Goal: Task Accomplishment & Management: Manage account settings

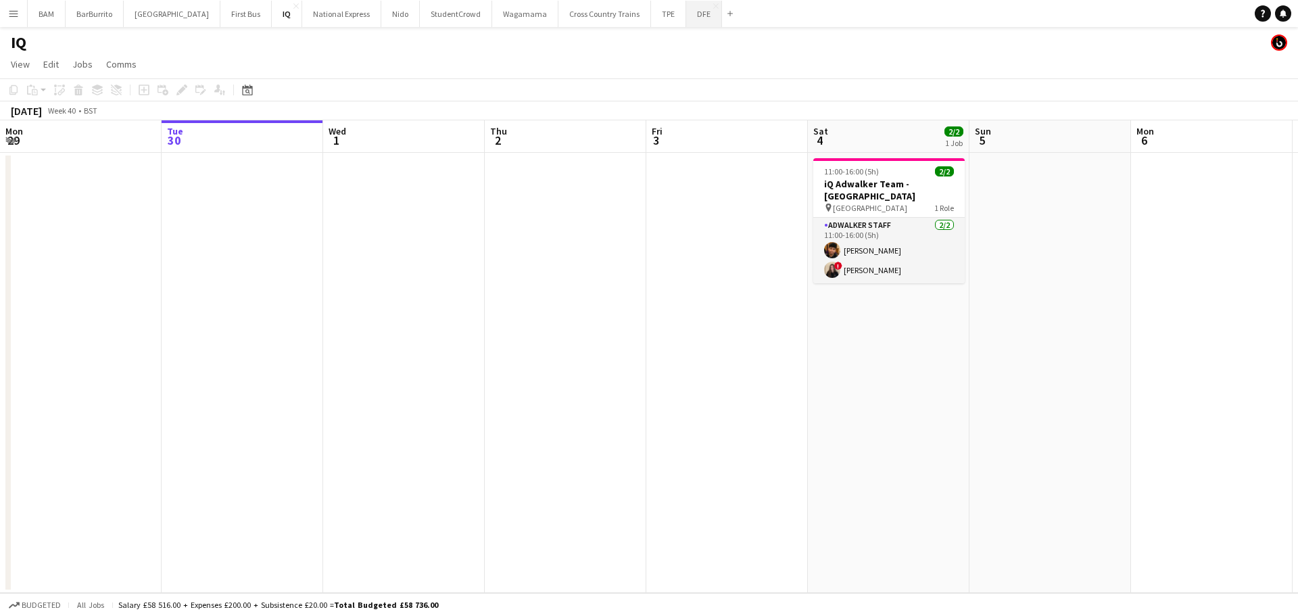
click at [686, 16] on button "DFE Close" at bounding box center [704, 14] width 36 height 26
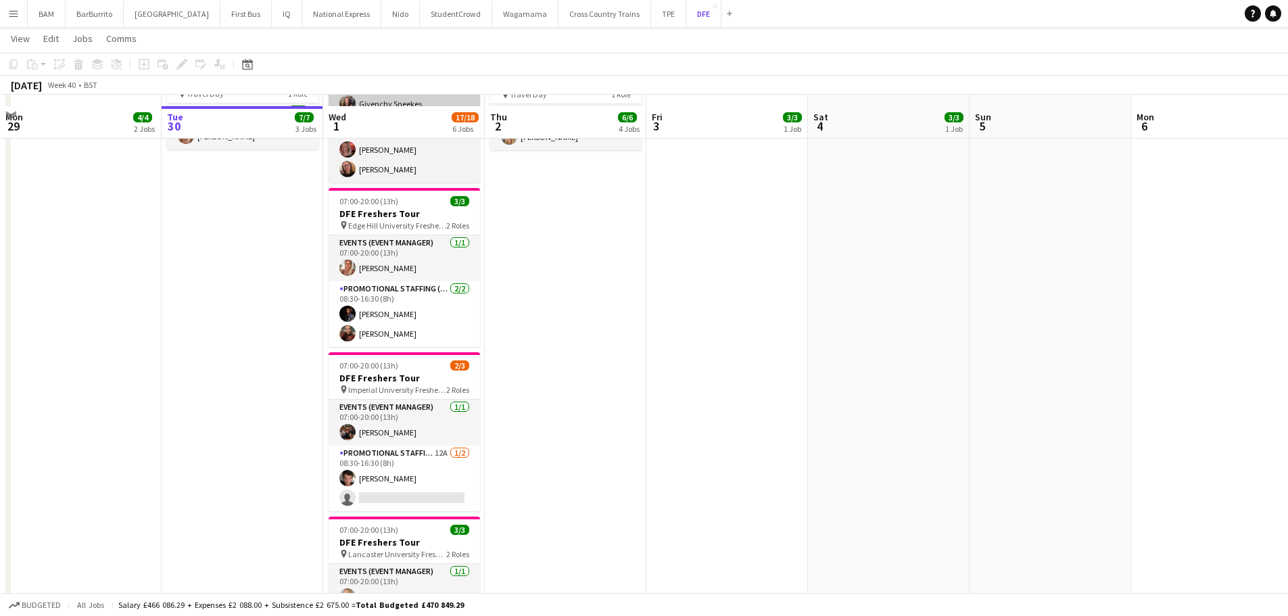
scroll to position [473, 0]
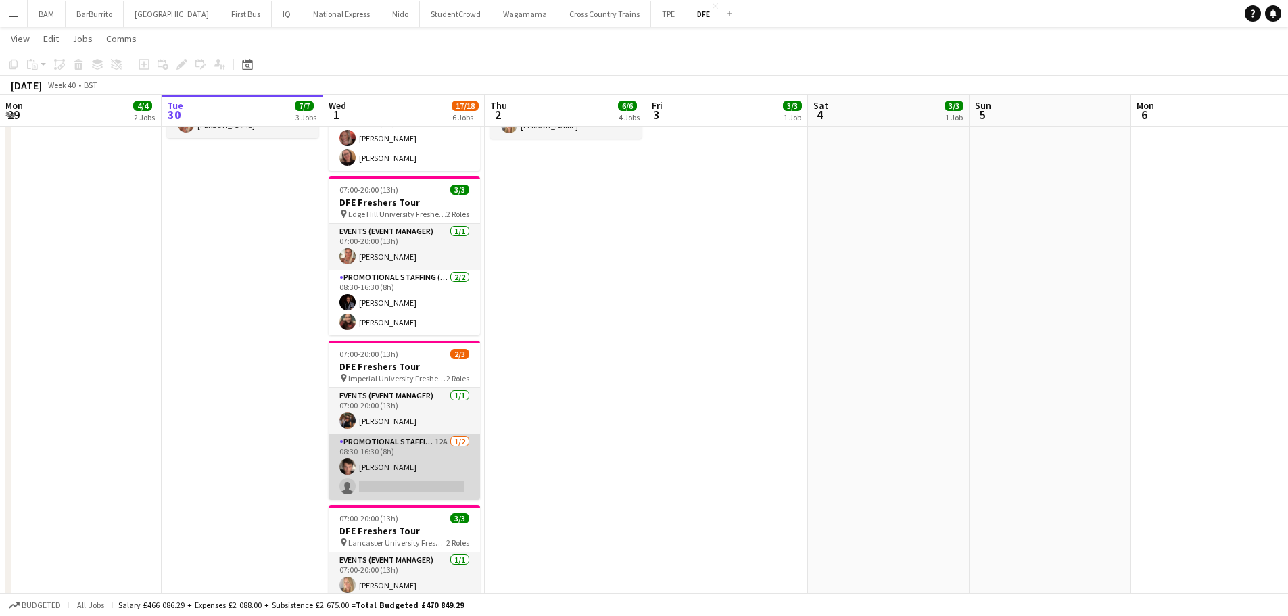
click at [431, 456] on app-card-role "Promotional Staffing (Brand Ambassadors) 12A [DATE] 08:30-16:30 (8h) [PERSON_NA…" at bounding box center [404, 467] width 151 height 66
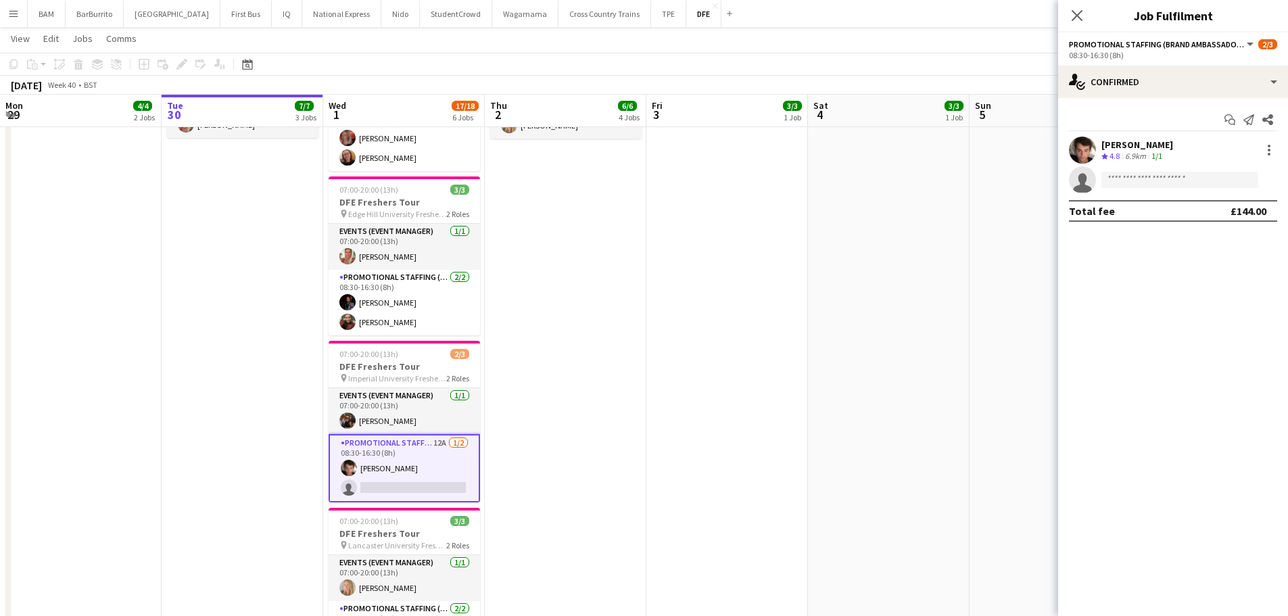
click at [802, 216] on app-date-cell "07:00-20:00 (13h) 3/3 DFE Freshers Tour pin Essex University Freshers Fair 2 Ro…" at bounding box center [728, 187] width 162 height 1019
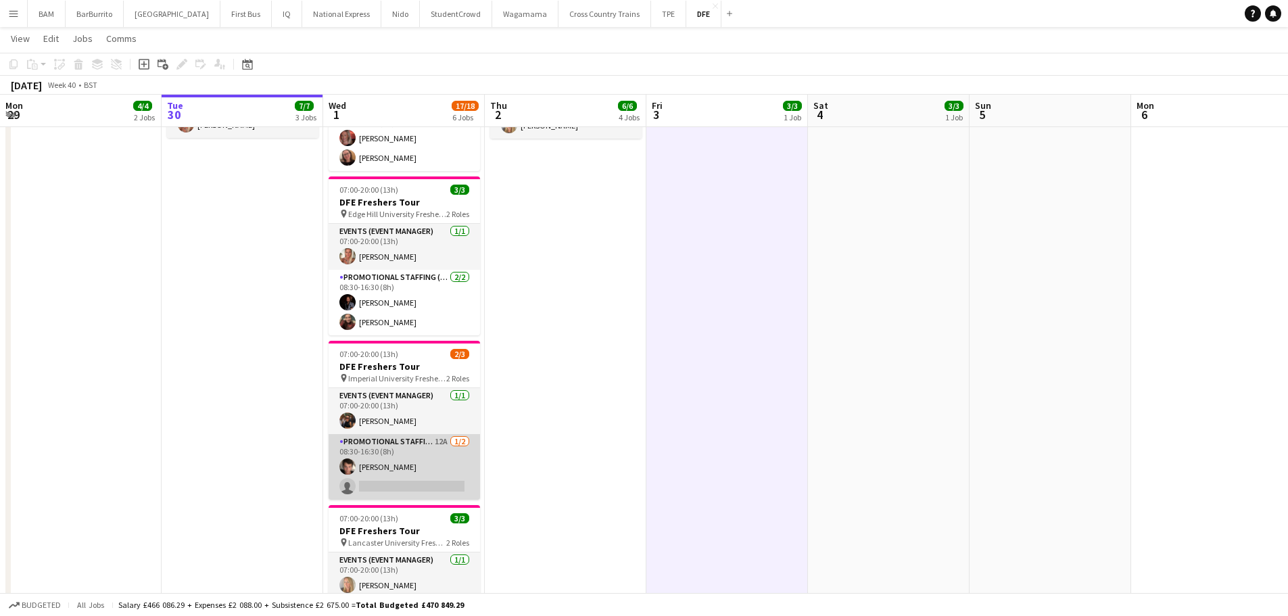
click at [446, 481] on app-card-role "Promotional Staffing (Brand Ambassadors) 12A [DATE] 08:30-16:30 (8h) [PERSON_NA…" at bounding box center [404, 467] width 151 height 66
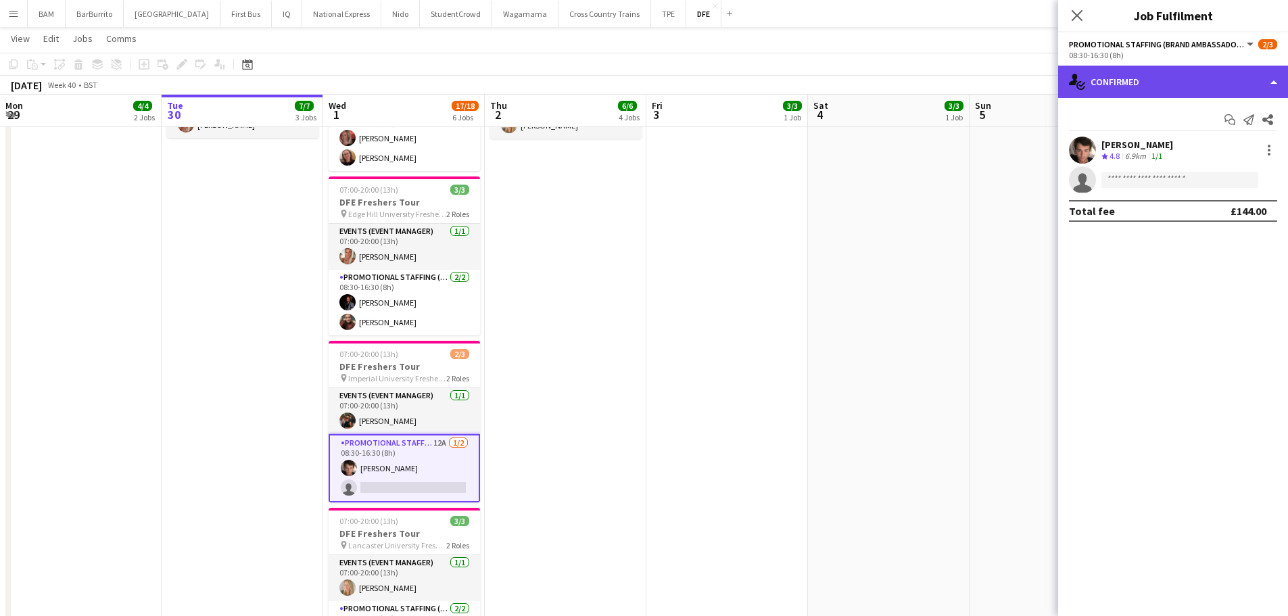
click at [1135, 87] on div "single-neutral-actions-check-2 Confirmed" at bounding box center [1173, 82] width 230 height 32
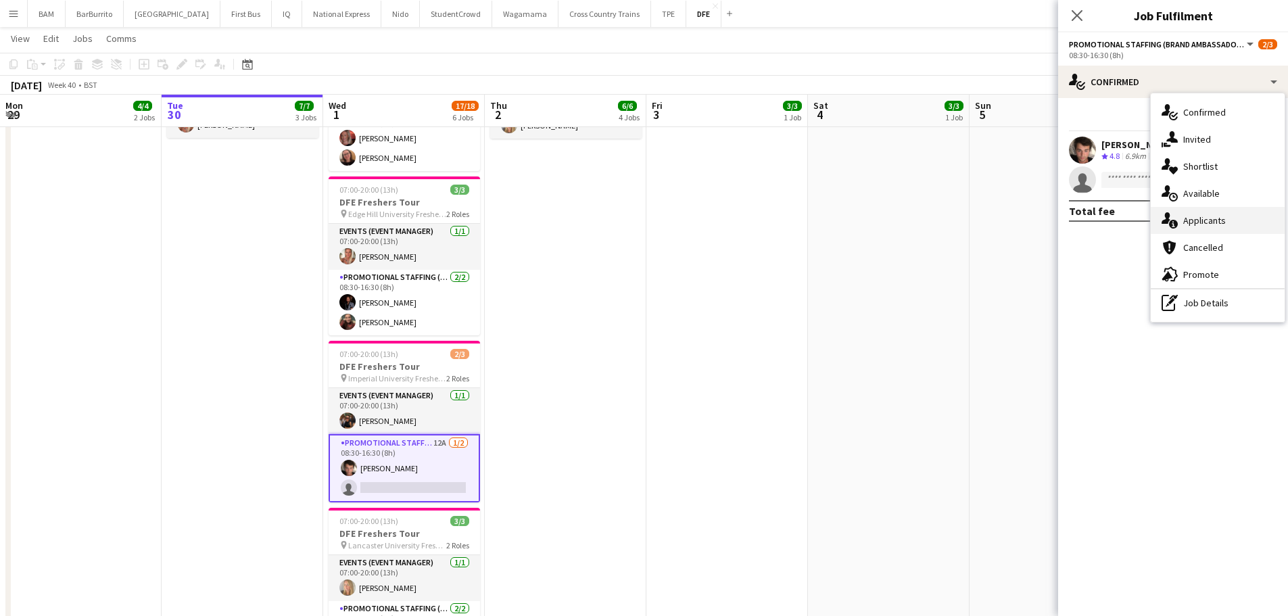
click at [1208, 216] on span "Applicants" at bounding box center [1204, 220] width 43 height 12
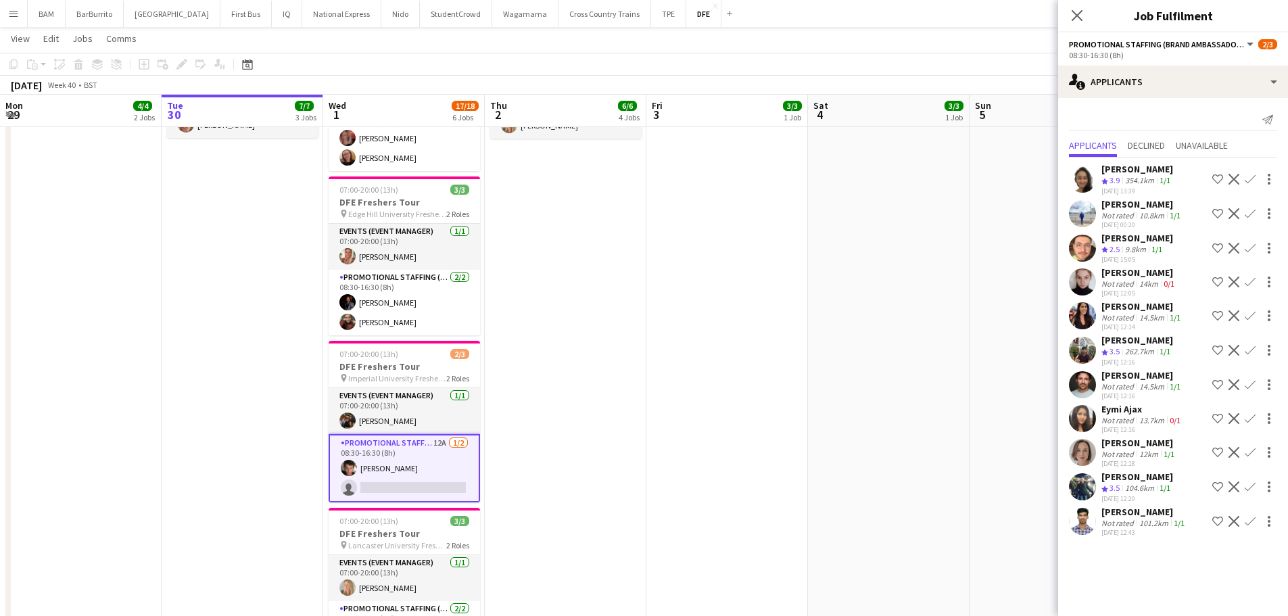
click at [1159, 490] on div "1/1" at bounding box center [1165, 488] width 16 height 11
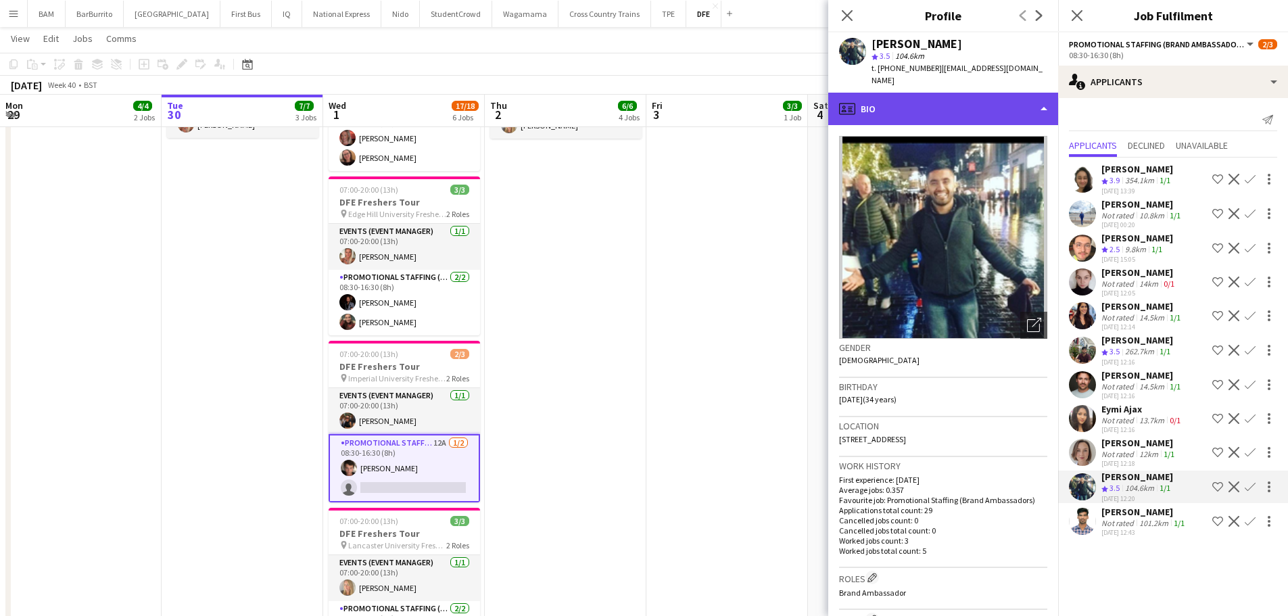
click at [985, 93] on div "profile Bio" at bounding box center [943, 109] width 230 height 32
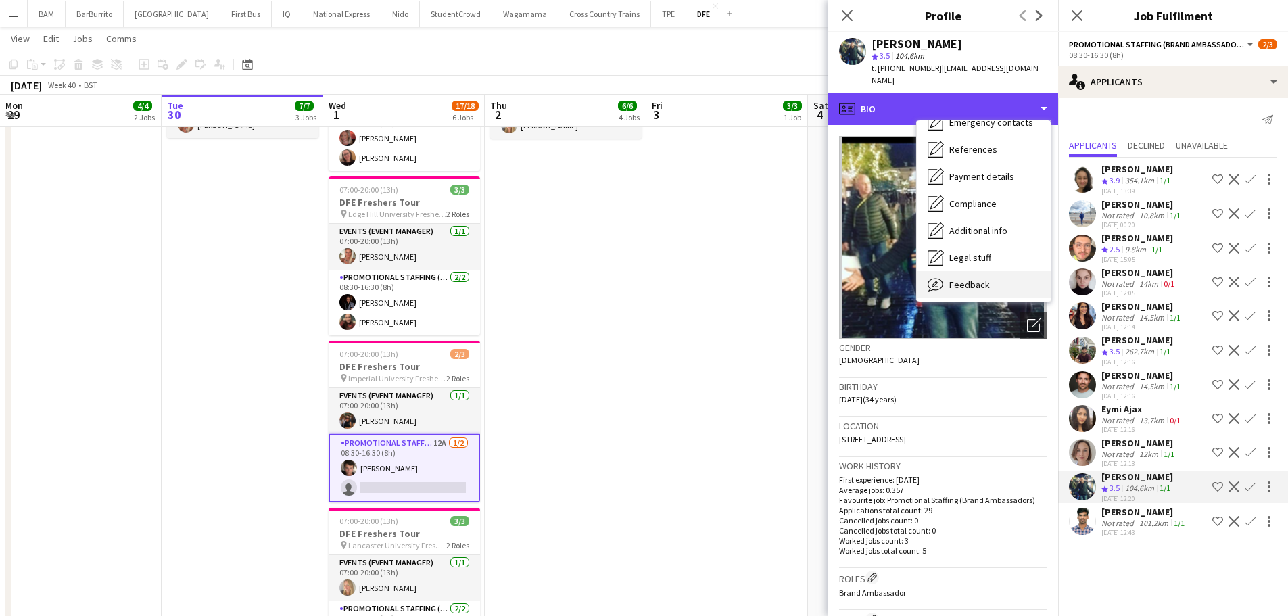
scroll to position [135, 0]
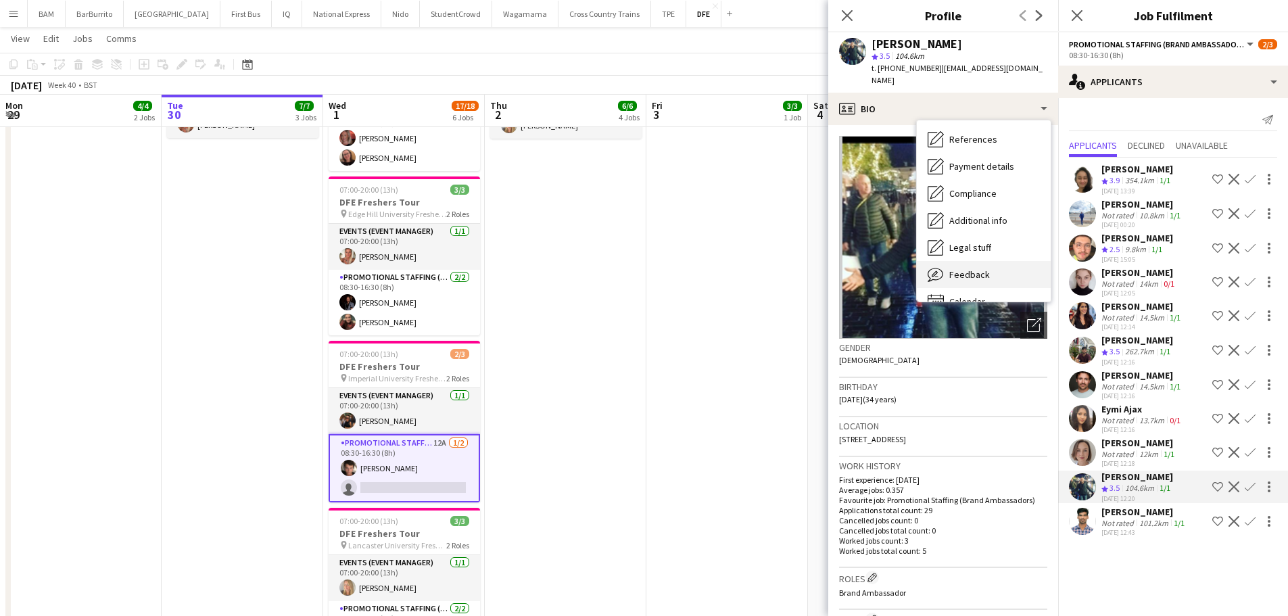
click at [996, 272] on div "Feedback Feedback" at bounding box center [984, 274] width 134 height 27
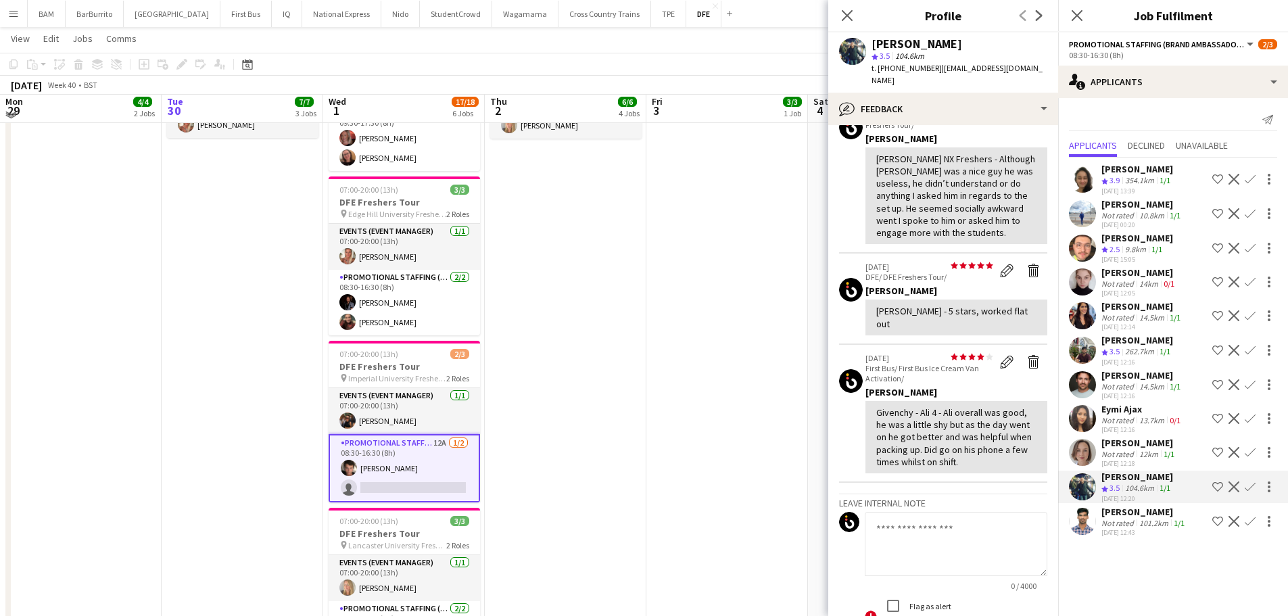
scroll to position [406, 0]
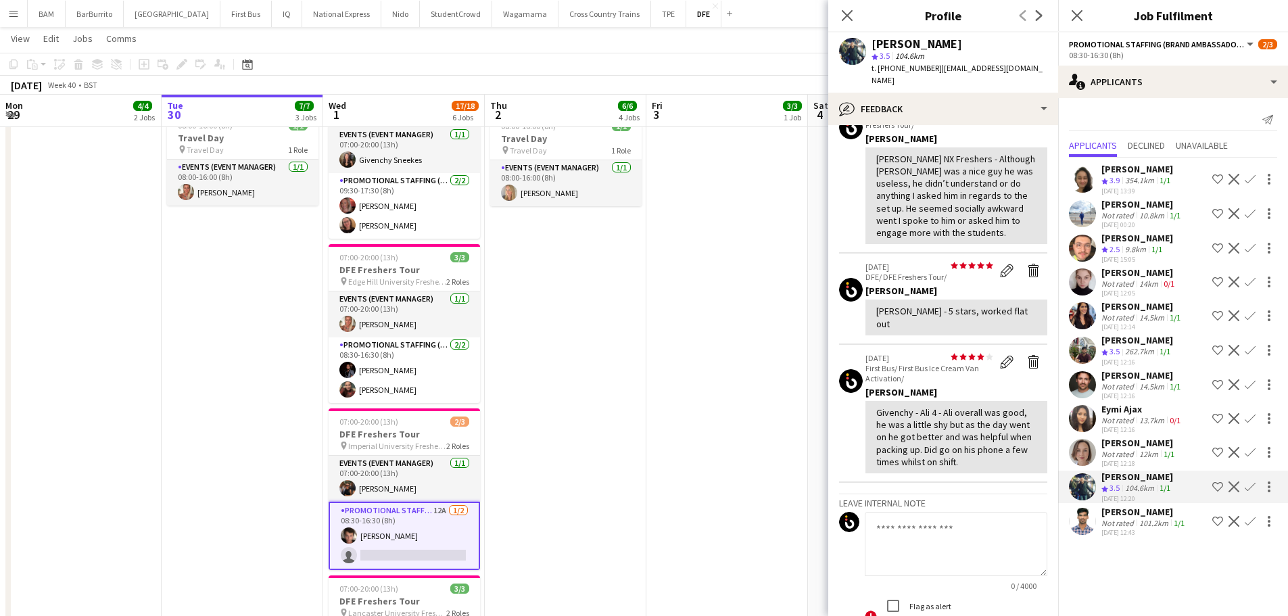
click at [1144, 359] on div "[DATE] 12:16" at bounding box center [1138, 362] width 72 height 9
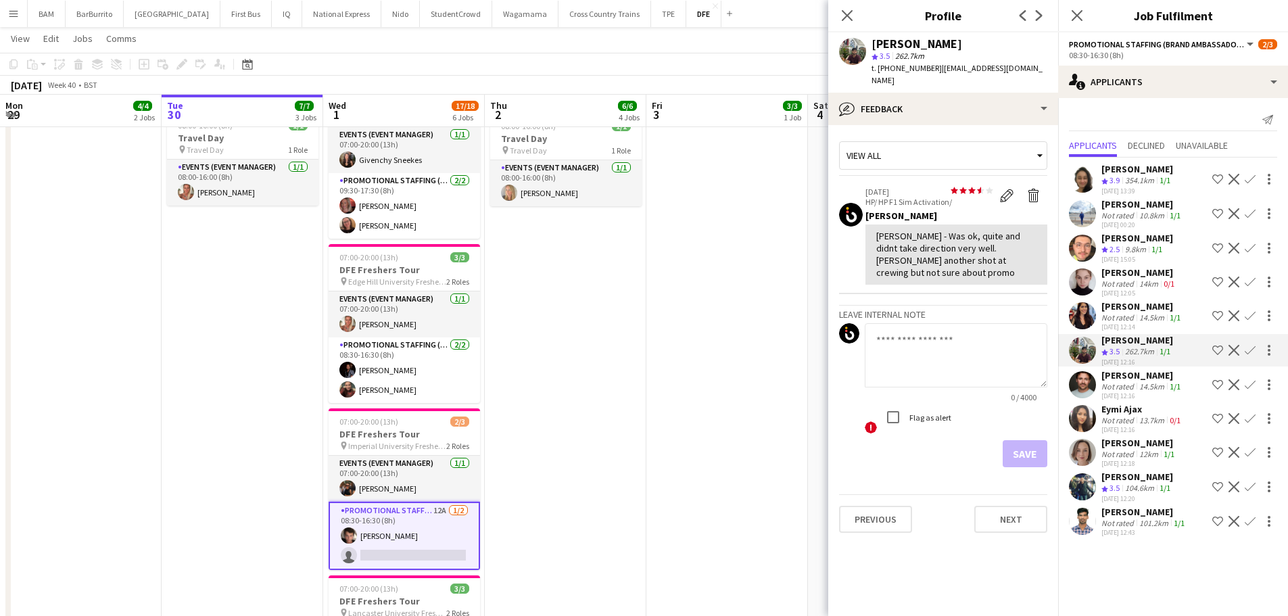
click at [1172, 318] on app-skills-label "1/1" at bounding box center [1175, 317] width 11 height 10
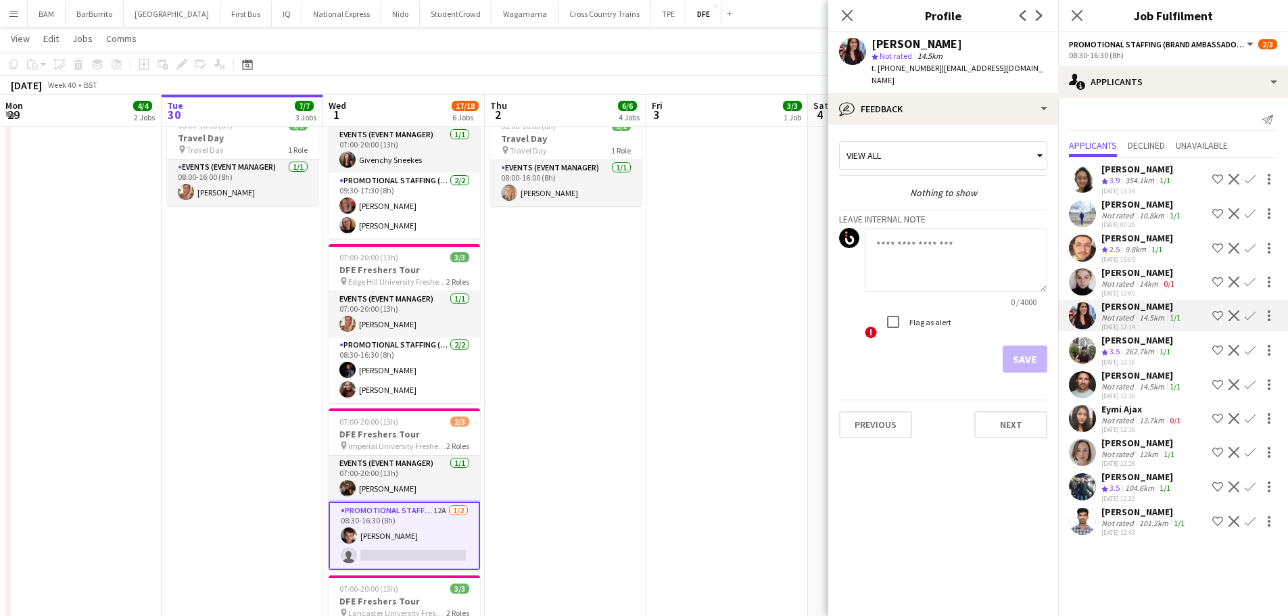
click at [1185, 271] on div "[PERSON_NAME] Not rated 14km 0/1 [DATE] 12:05 Shortlist crew Decline Confirm" at bounding box center [1173, 281] width 230 height 31
click at [1172, 240] on div "[PERSON_NAME] Crew rating 2.5 9.8km 1/1 [DATE] 15:05 Shortlist crew Decline Con…" at bounding box center [1173, 248] width 230 height 32
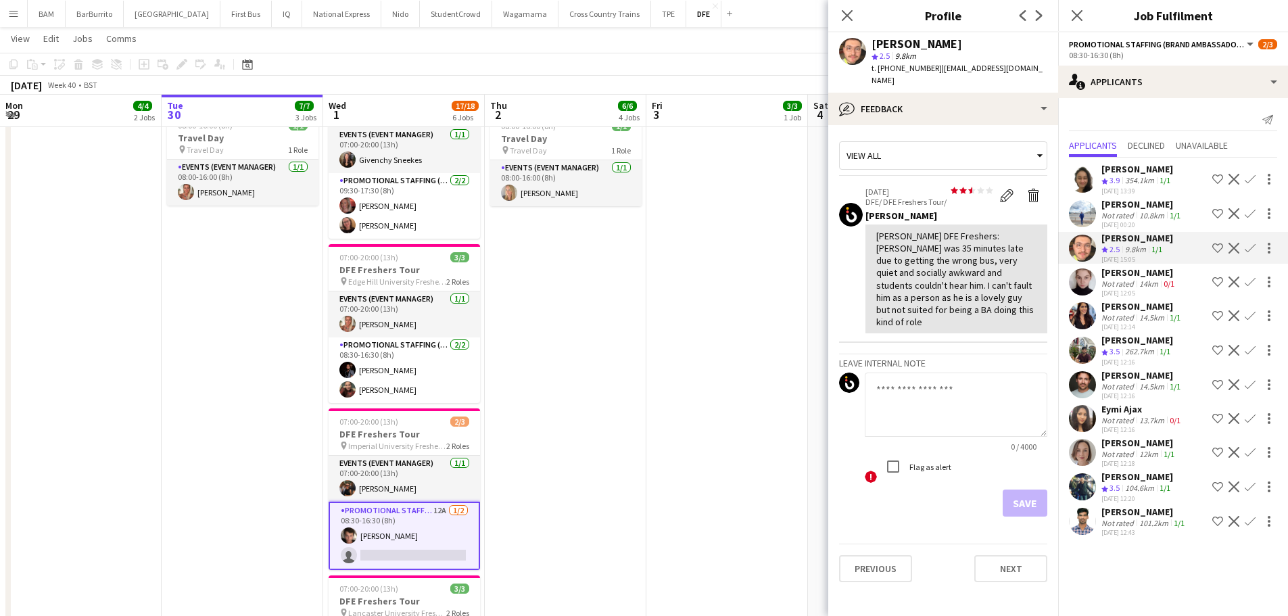
click at [1165, 216] on div "10.8km" at bounding box center [1152, 215] width 30 height 10
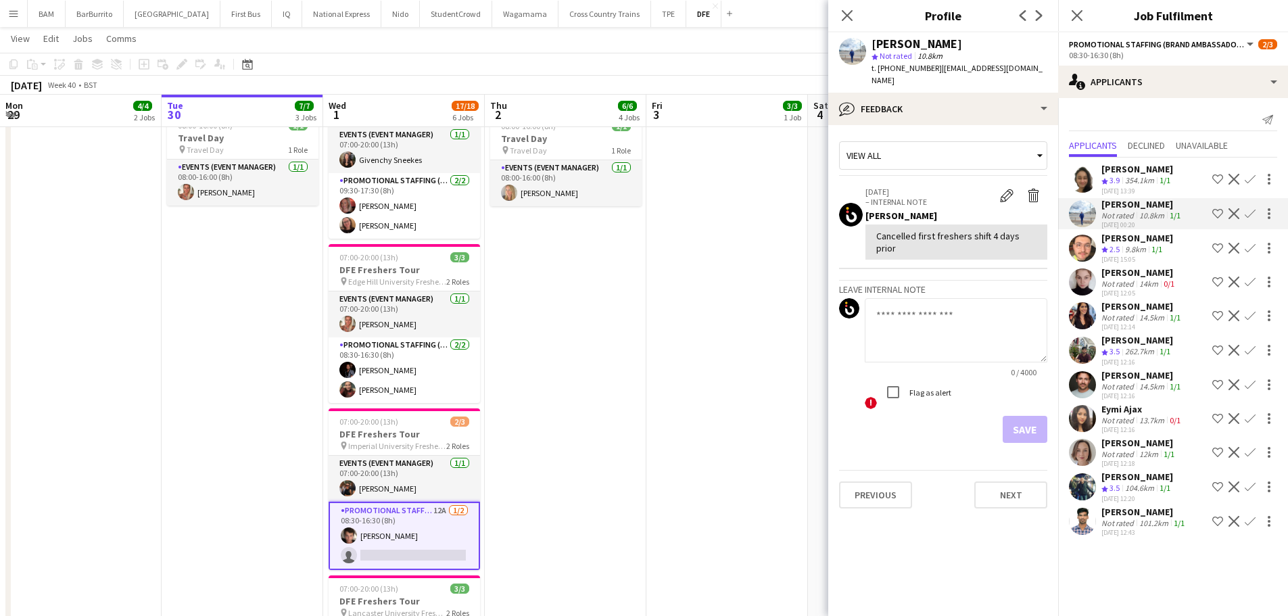
click at [1162, 172] on div "[PERSON_NAME]" at bounding box center [1138, 169] width 72 height 12
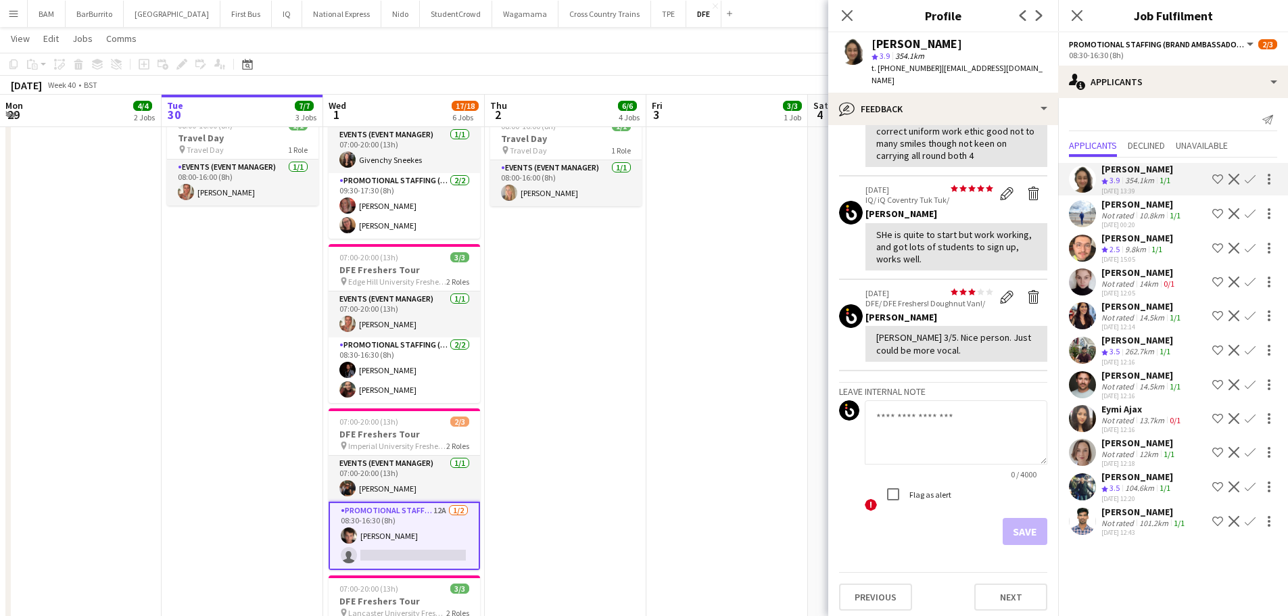
scroll to position [233, 0]
click at [1159, 350] on div "1/1" at bounding box center [1165, 351] width 16 height 11
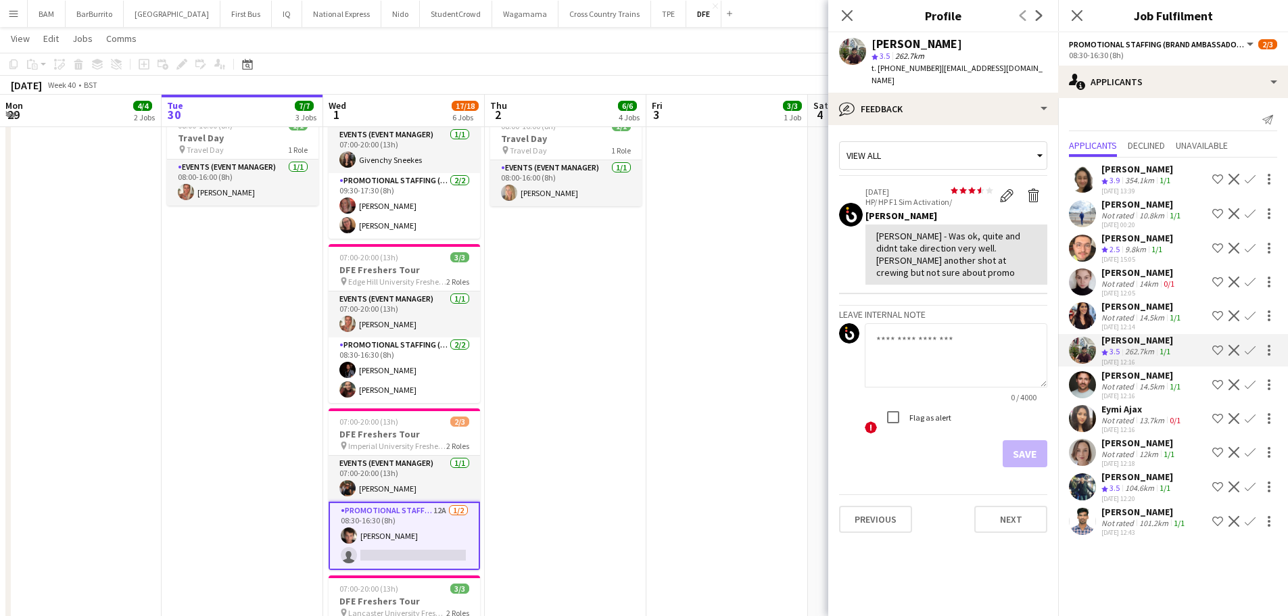
click at [1144, 248] on div "9.8km" at bounding box center [1136, 249] width 26 height 11
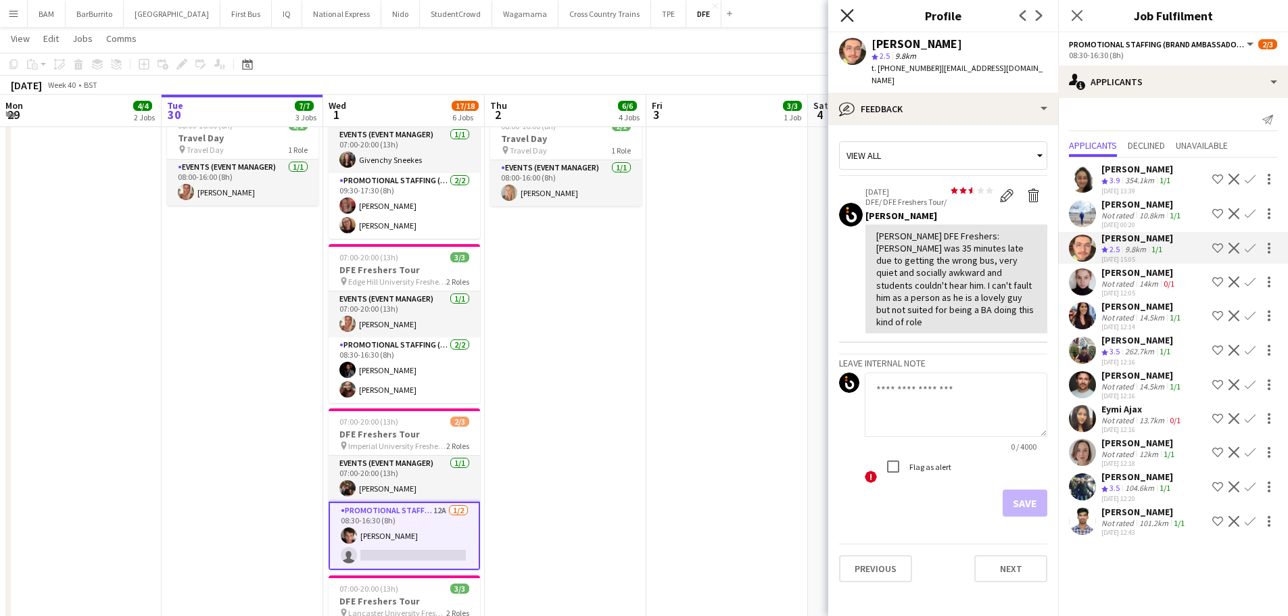
click at [847, 9] on icon "Close pop-in" at bounding box center [847, 15] width 13 height 13
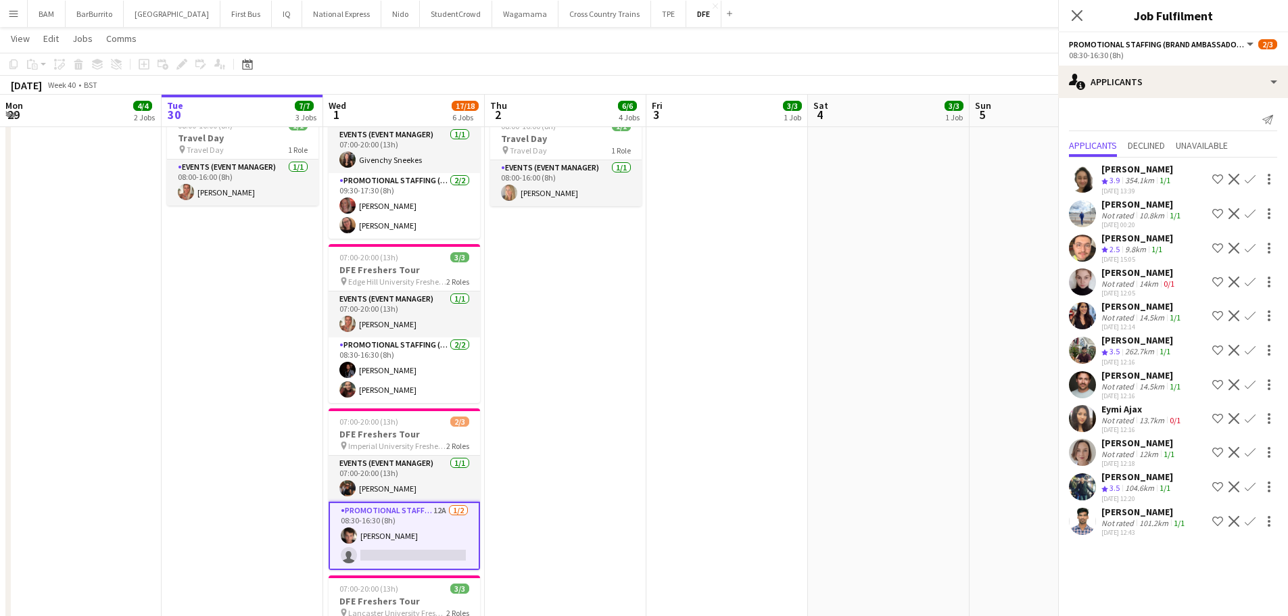
click at [703, 55] on app-toolbar "Copy Paste Paste Ctrl+V Paste with crew Ctrl+Shift+V Paste linked Job [GEOGRAPH…" at bounding box center [644, 64] width 1288 height 23
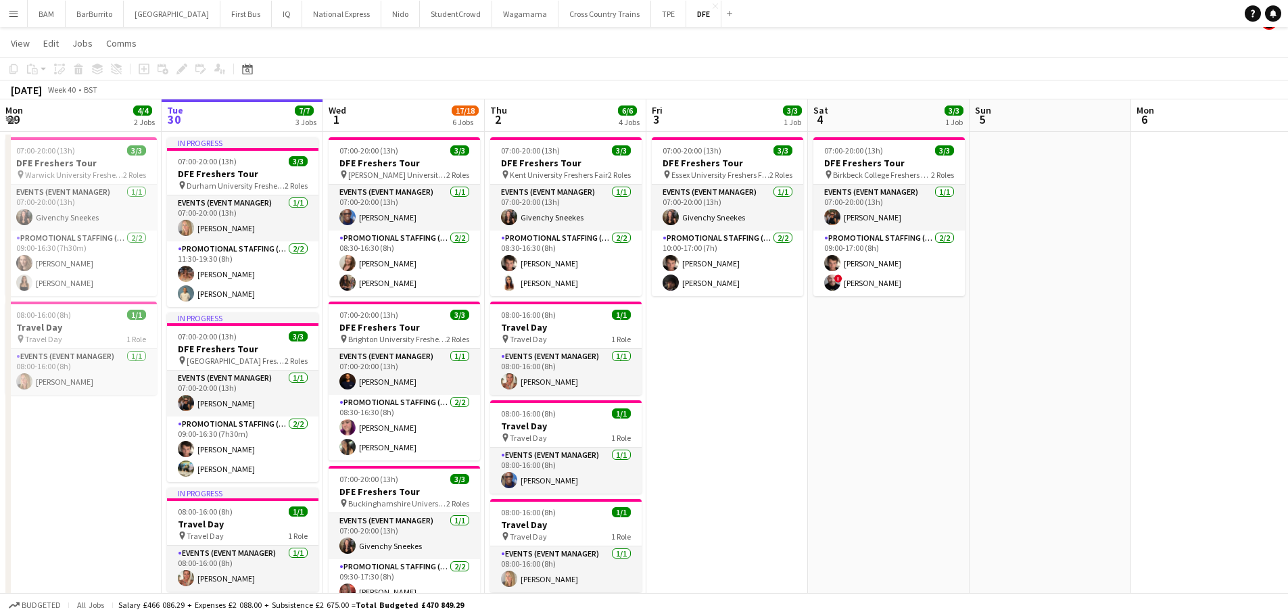
scroll to position [0, 0]
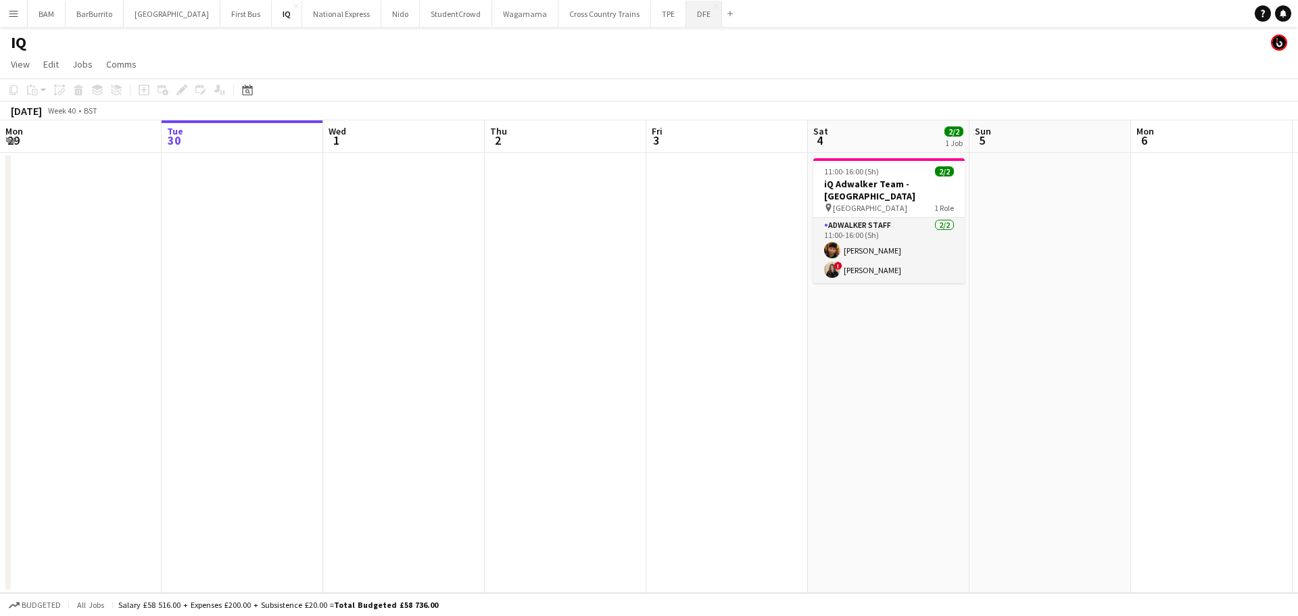
click at [686, 19] on button "DFE Close" at bounding box center [704, 14] width 36 height 26
click at [686, 21] on button "DFE Close" at bounding box center [704, 14] width 36 height 26
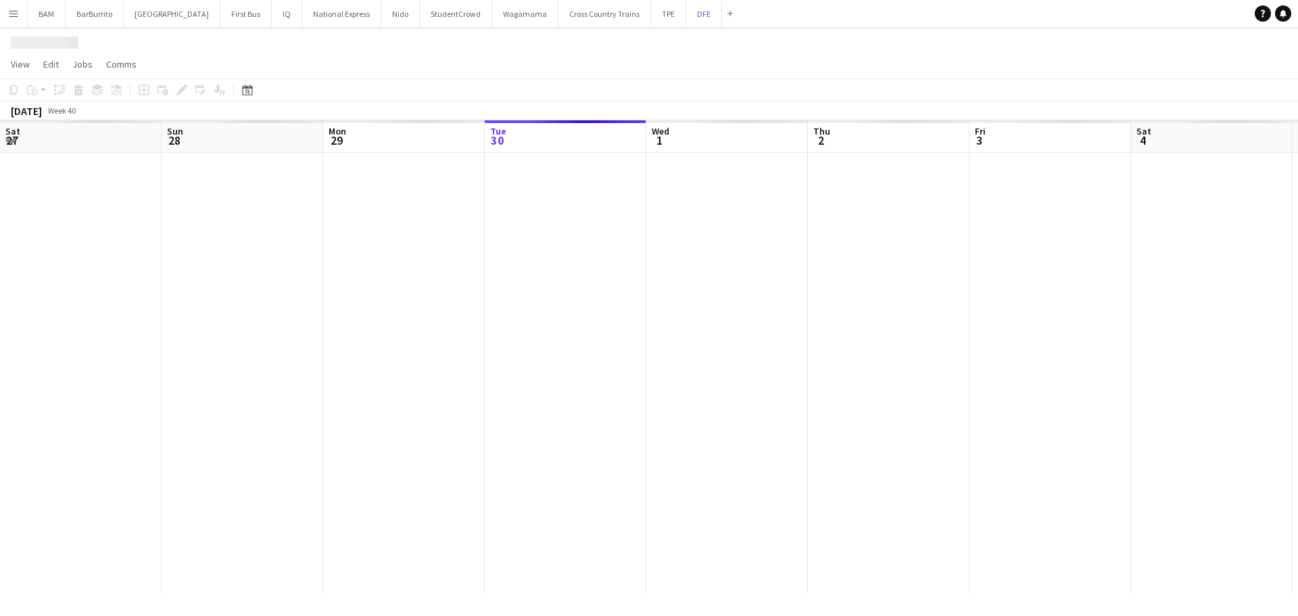
scroll to position [0, 323]
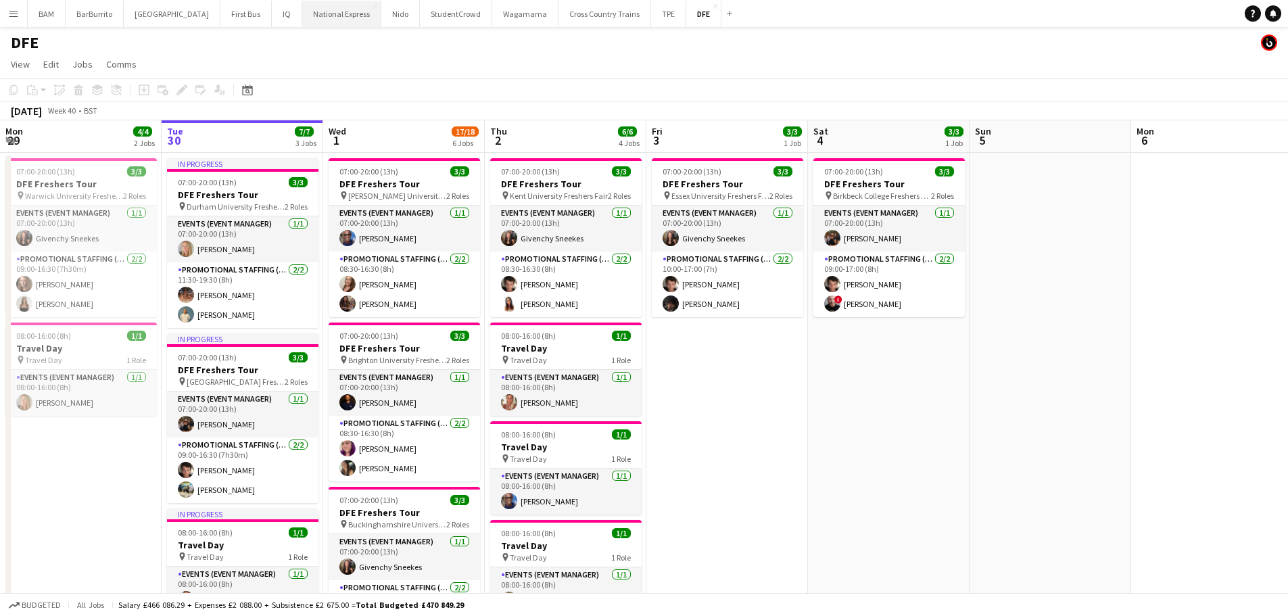
click at [333, 14] on button "National Express Close" at bounding box center [341, 14] width 79 height 26
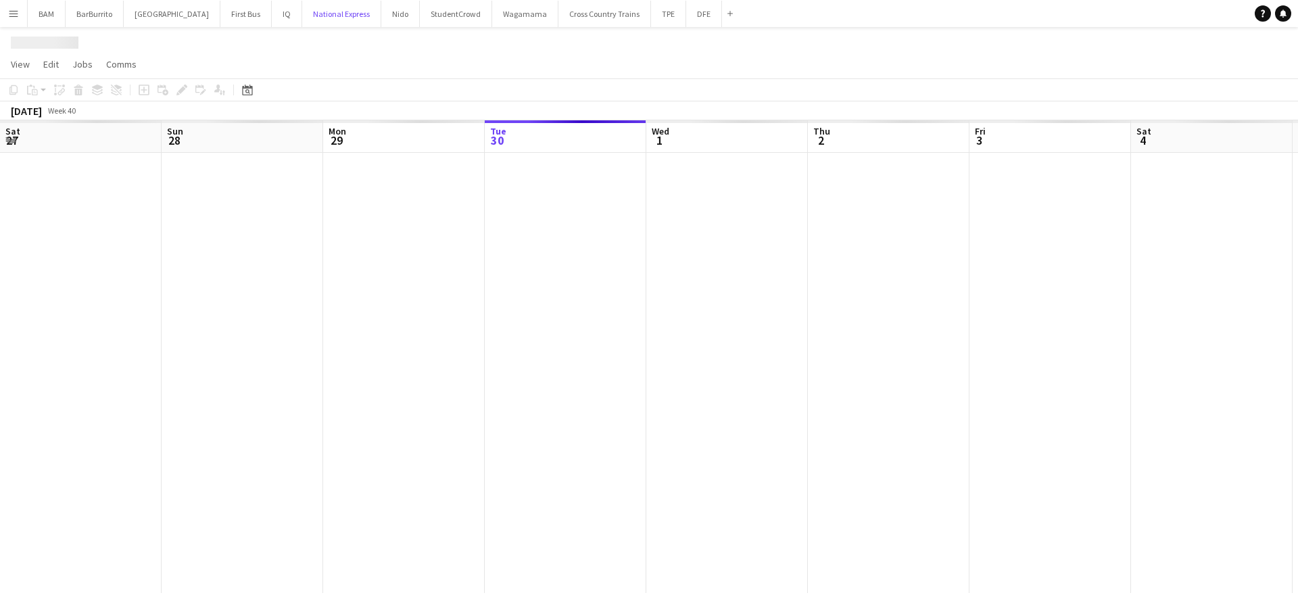
scroll to position [0, 323]
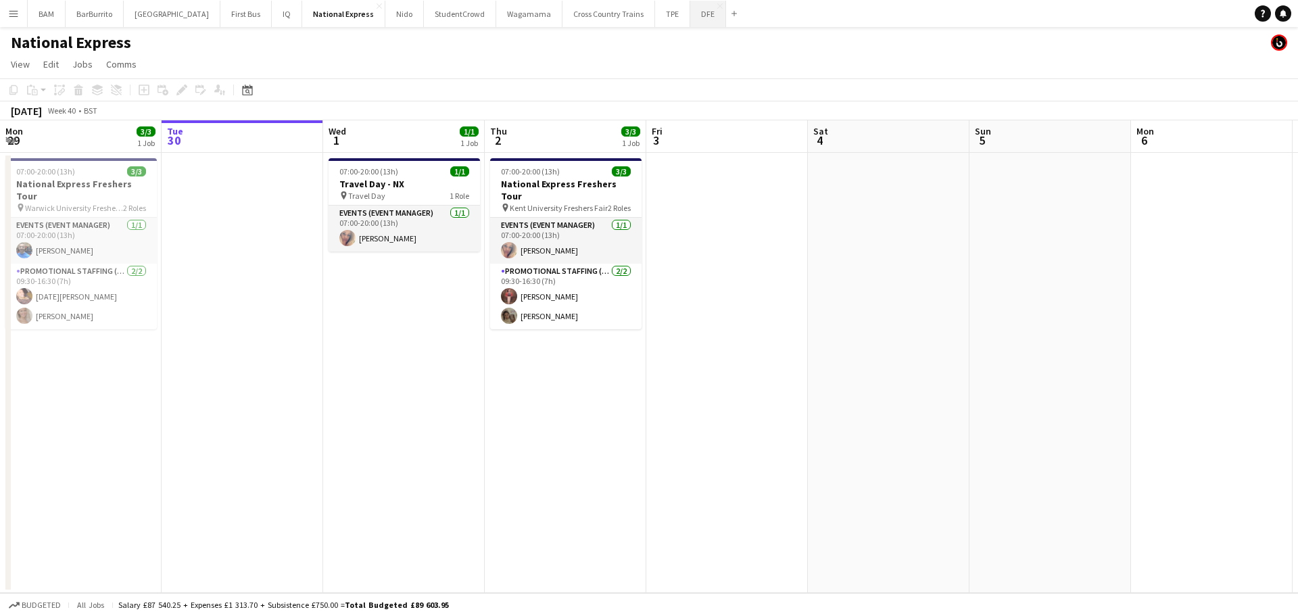
click at [690, 16] on button "DFE Close" at bounding box center [708, 14] width 36 height 26
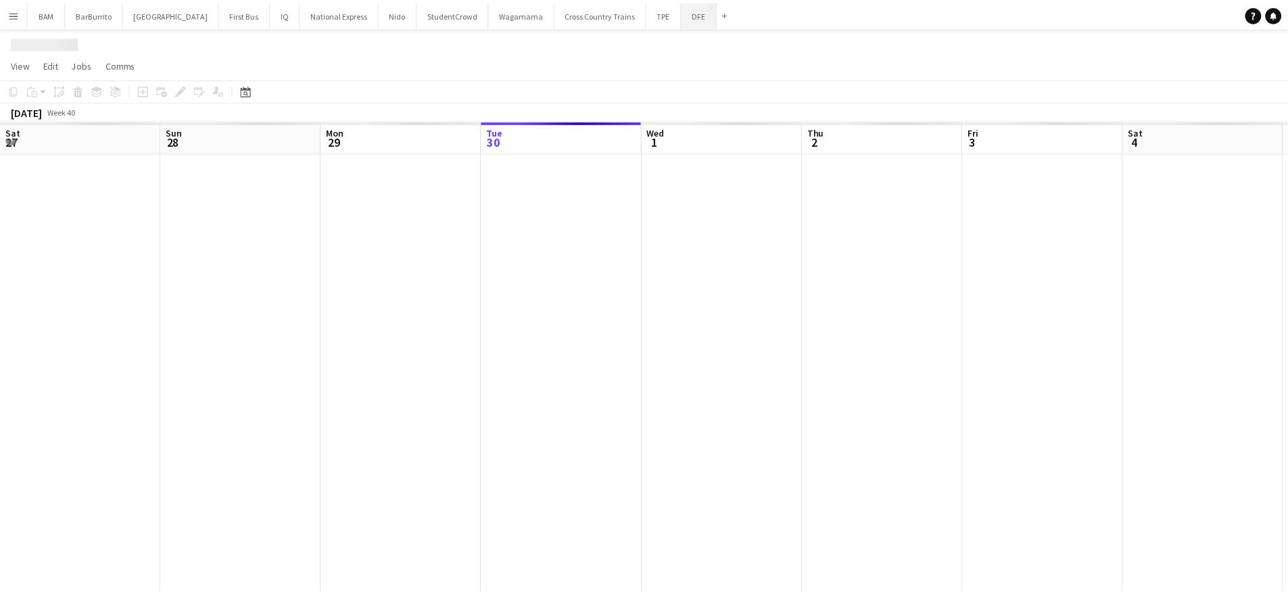
scroll to position [0, 323]
